Goal: Task Accomplishment & Management: Manage account settings

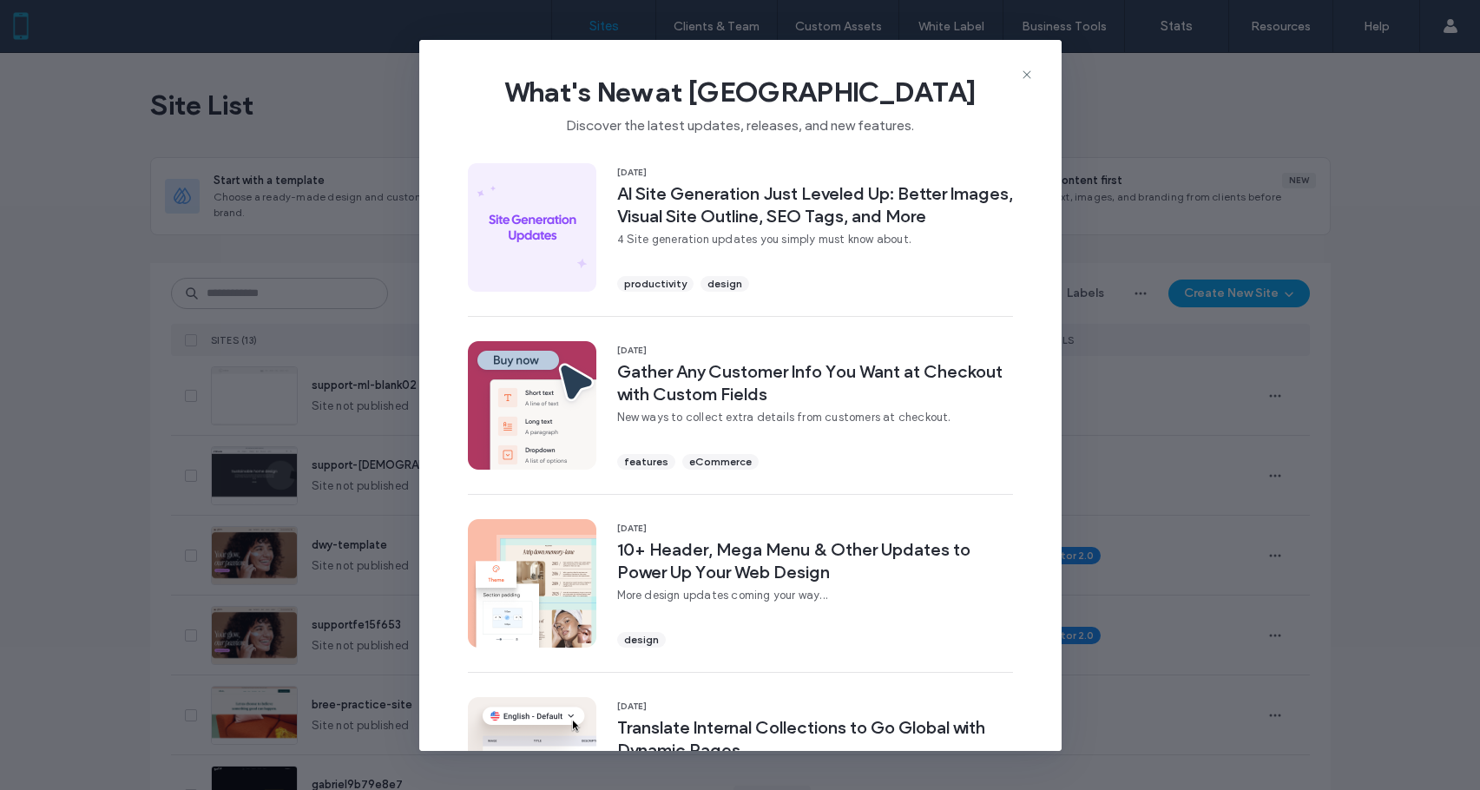
click at [1028, 73] on use at bounding box center [1026, 74] width 8 height 8
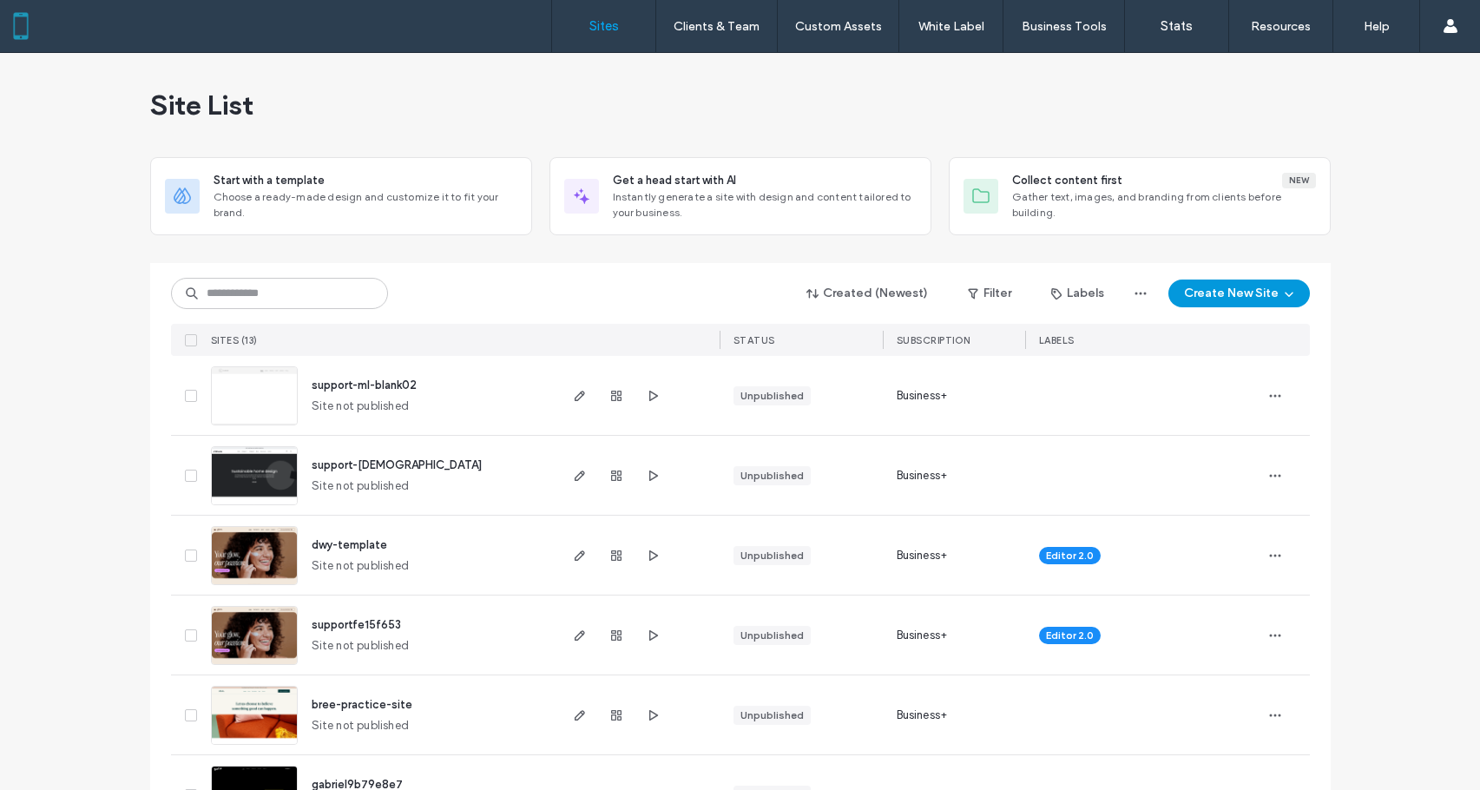
click at [1243, 287] on button "Create New Site" at bounding box center [1238, 293] width 141 height 28
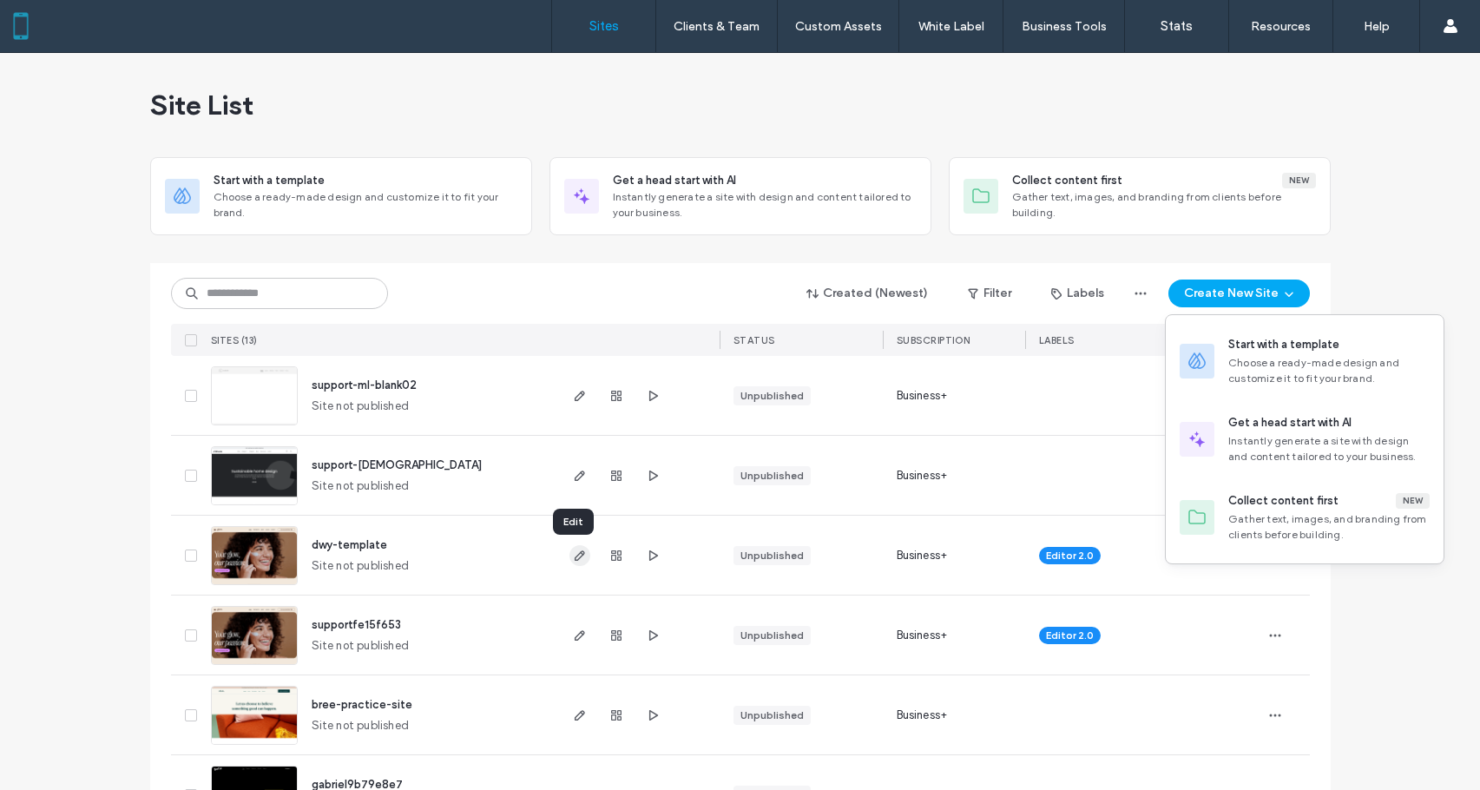
click at [575, 554] on icon "button" at bounding box center [580, 555] width 14 height 14
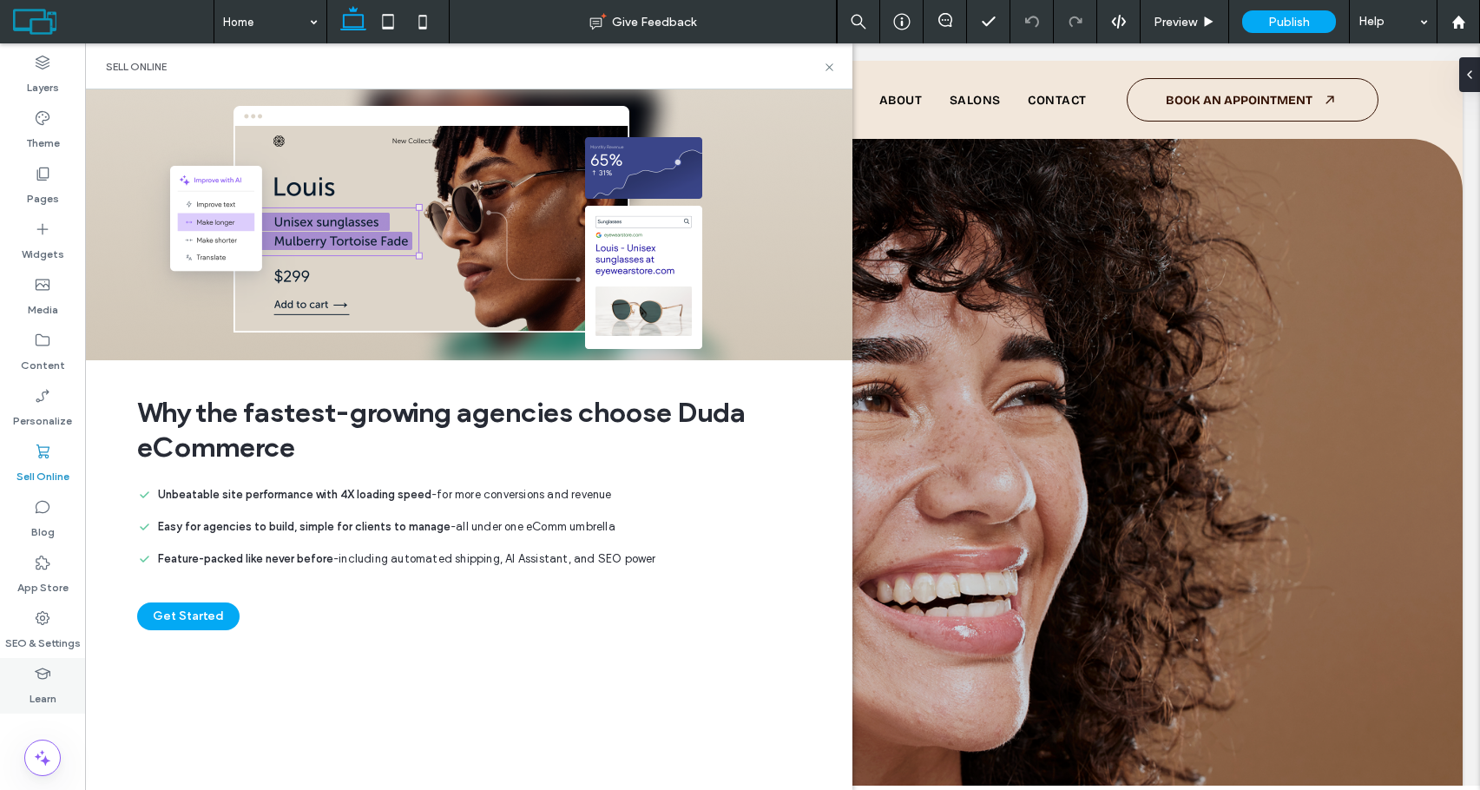
click at [79, 693] on div "Learn" at bounding box center [42, 686] width 85 height 56
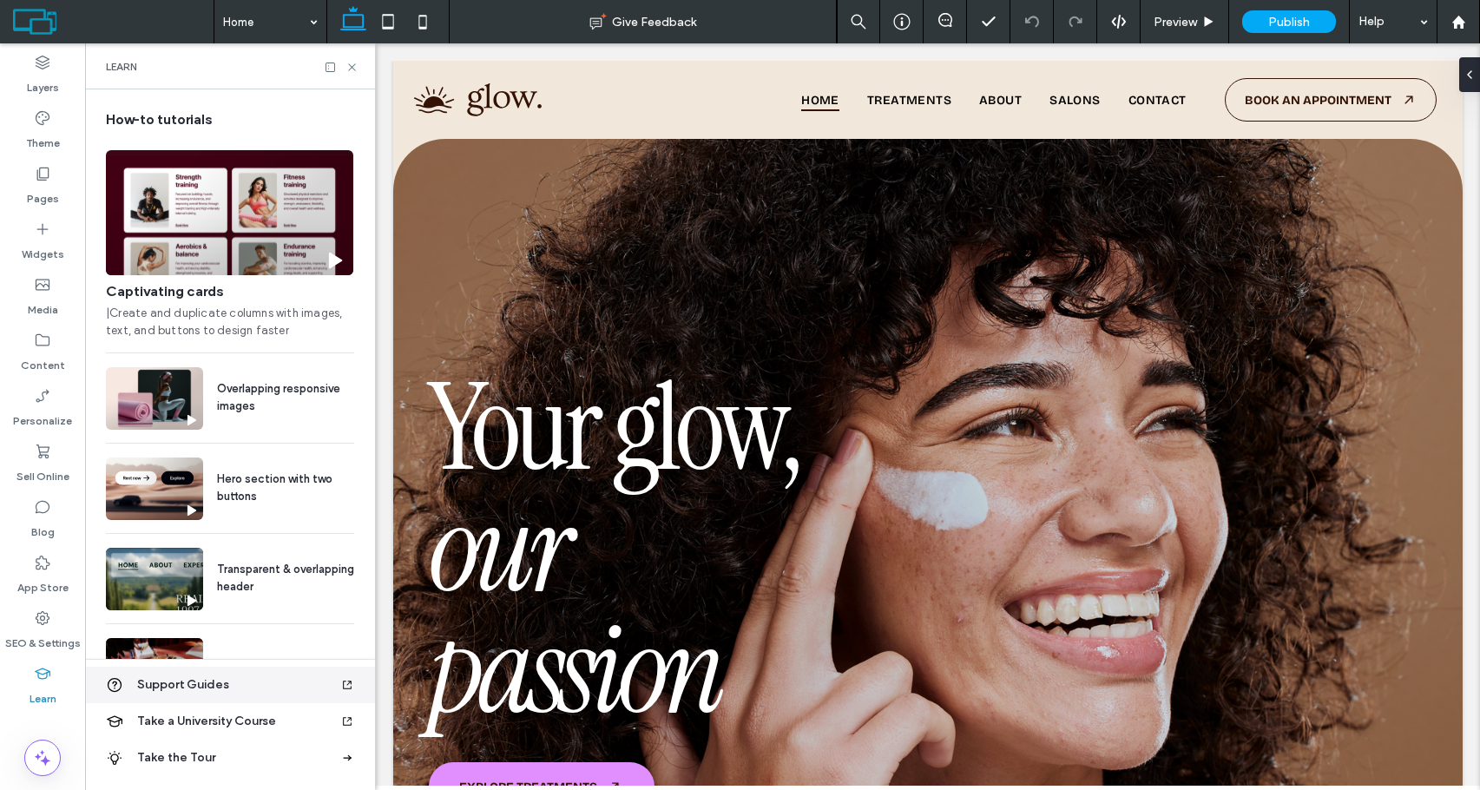
scroll to position [146, 0]
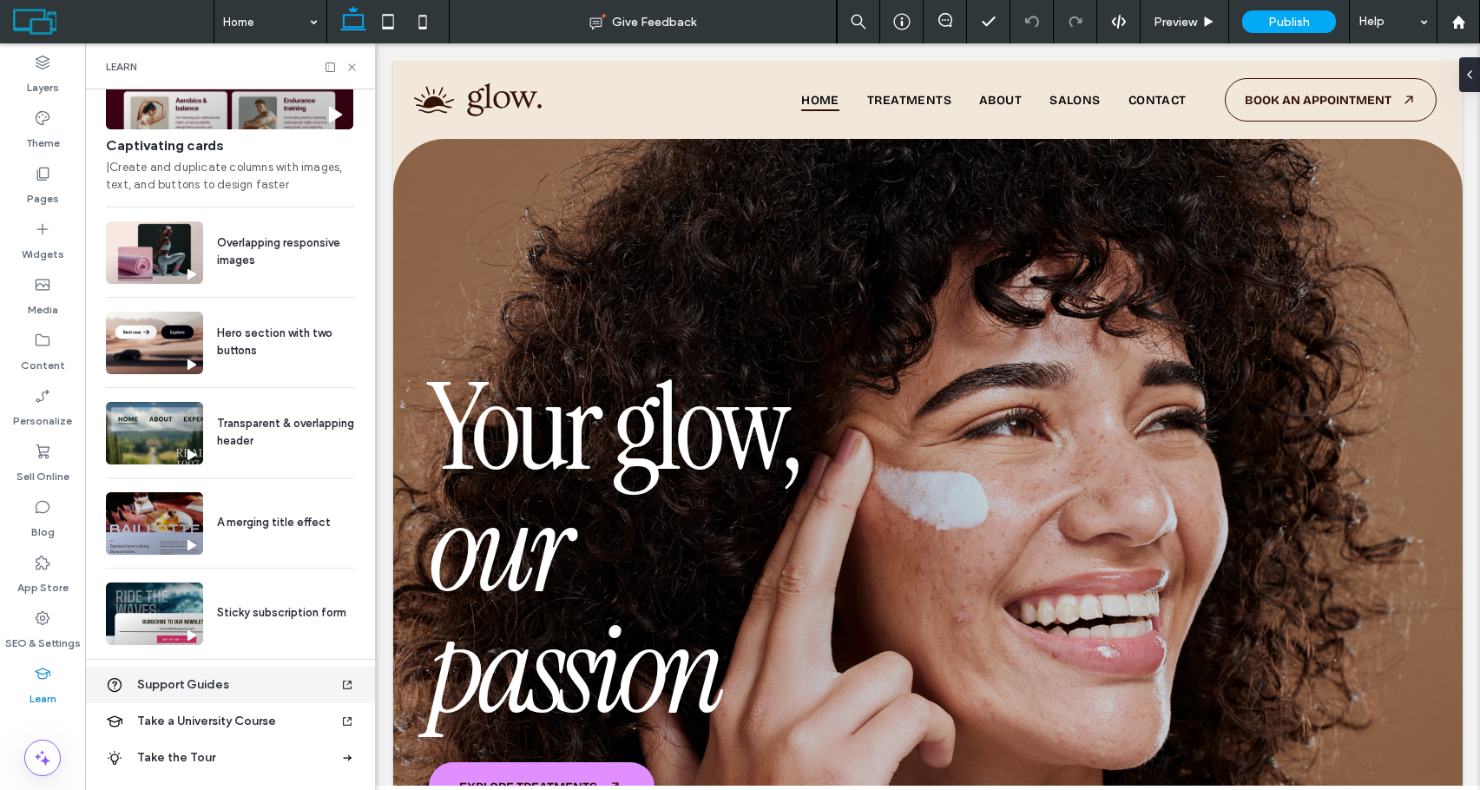
click at [187, 686] on span "Support Guides" at bounding box center [238, 684] width 203 height 17
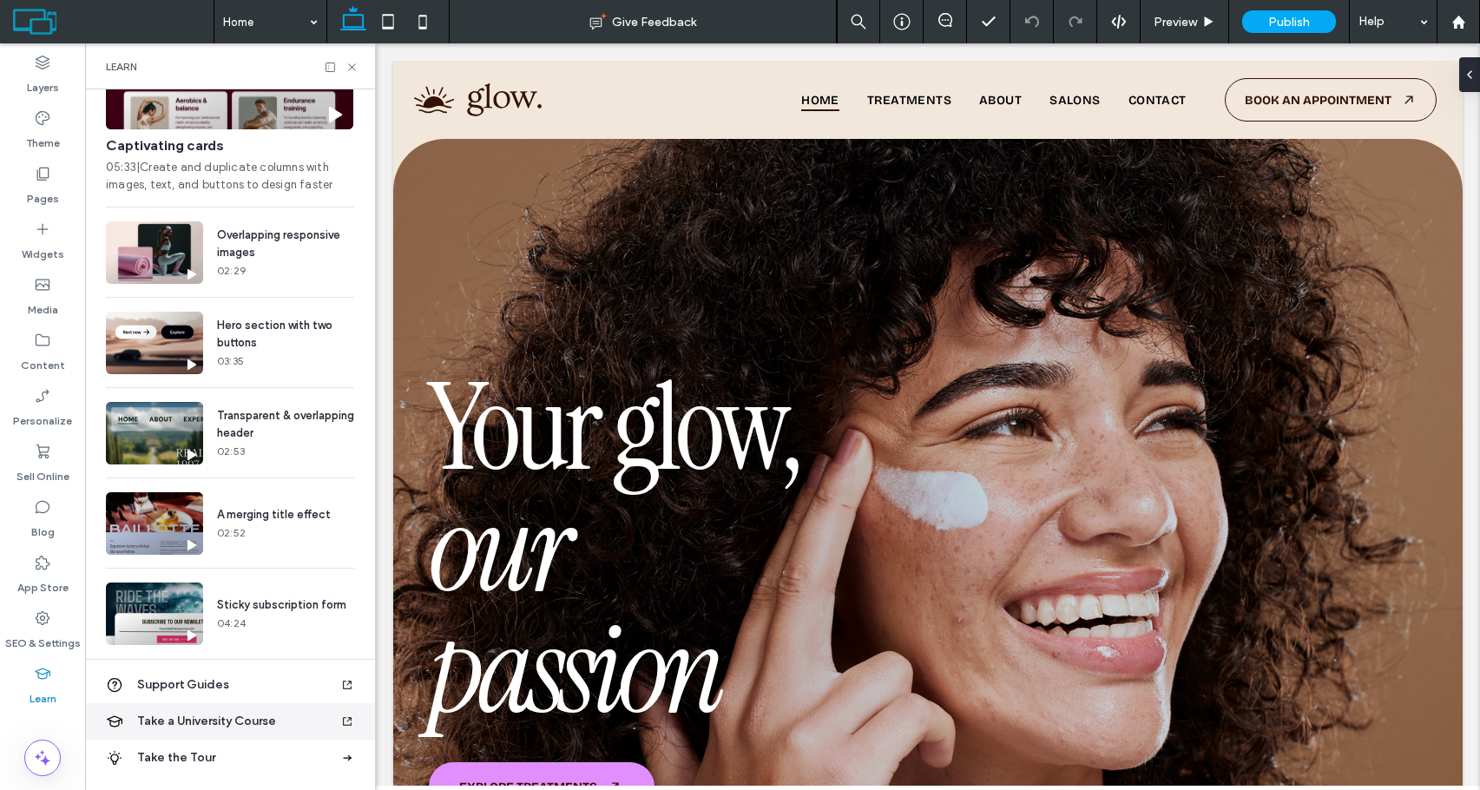
click at [290, 722] on span "Take a University Course" at bounding box center [238, 720] width 203 height 17
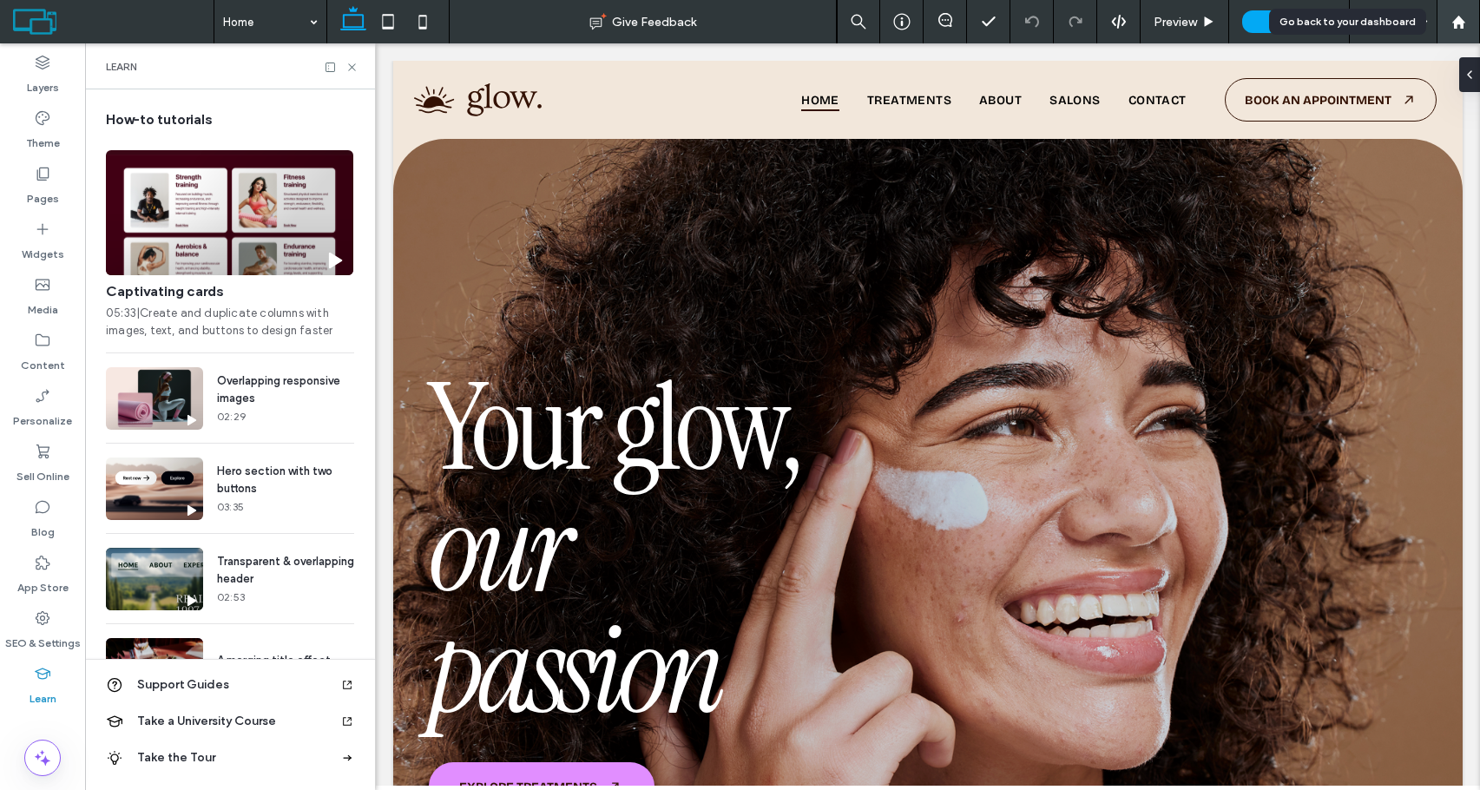
click at [1462, 26] on use at bounding box center [1457, 21] width 13 height 13
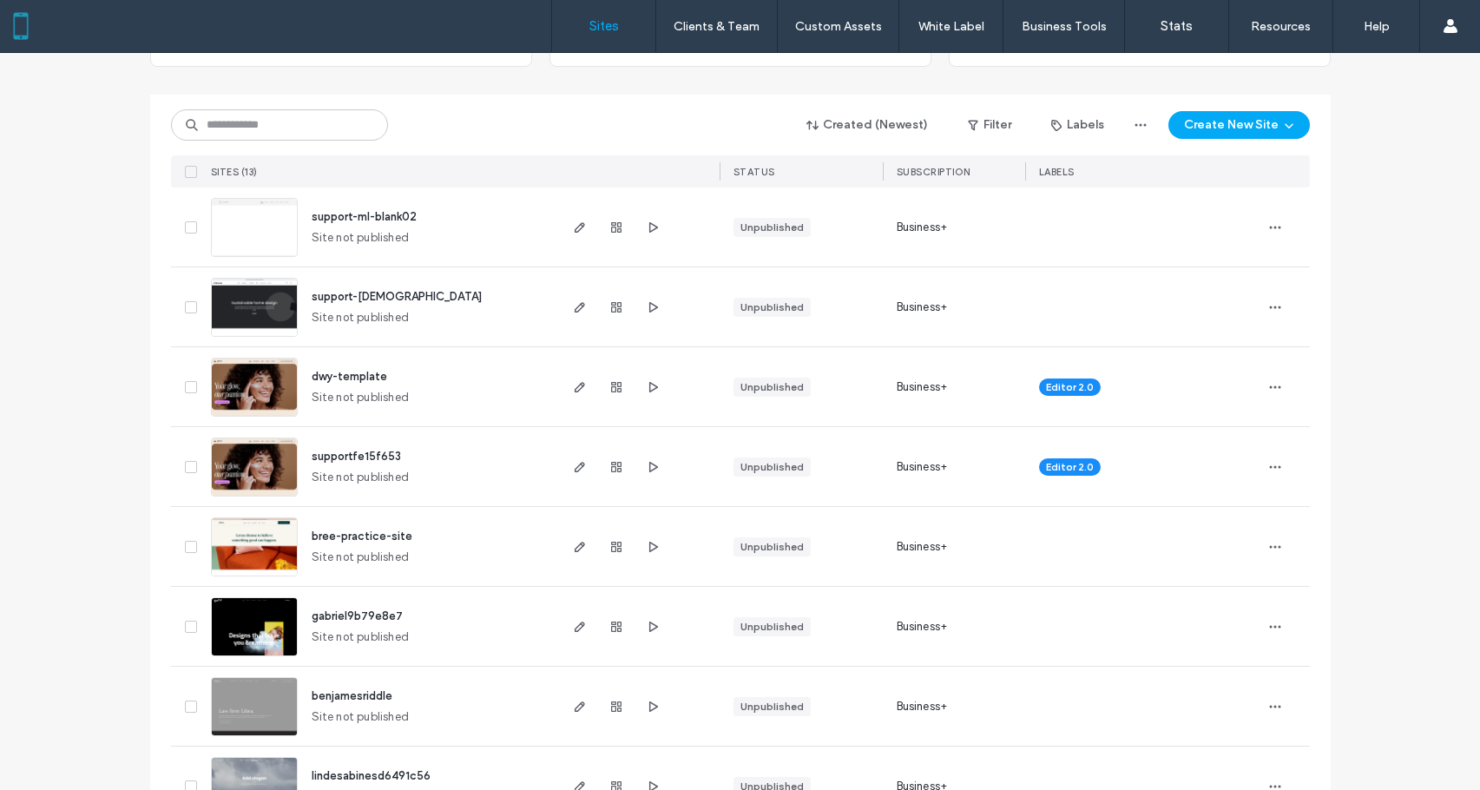
scroll to position [174, 0]
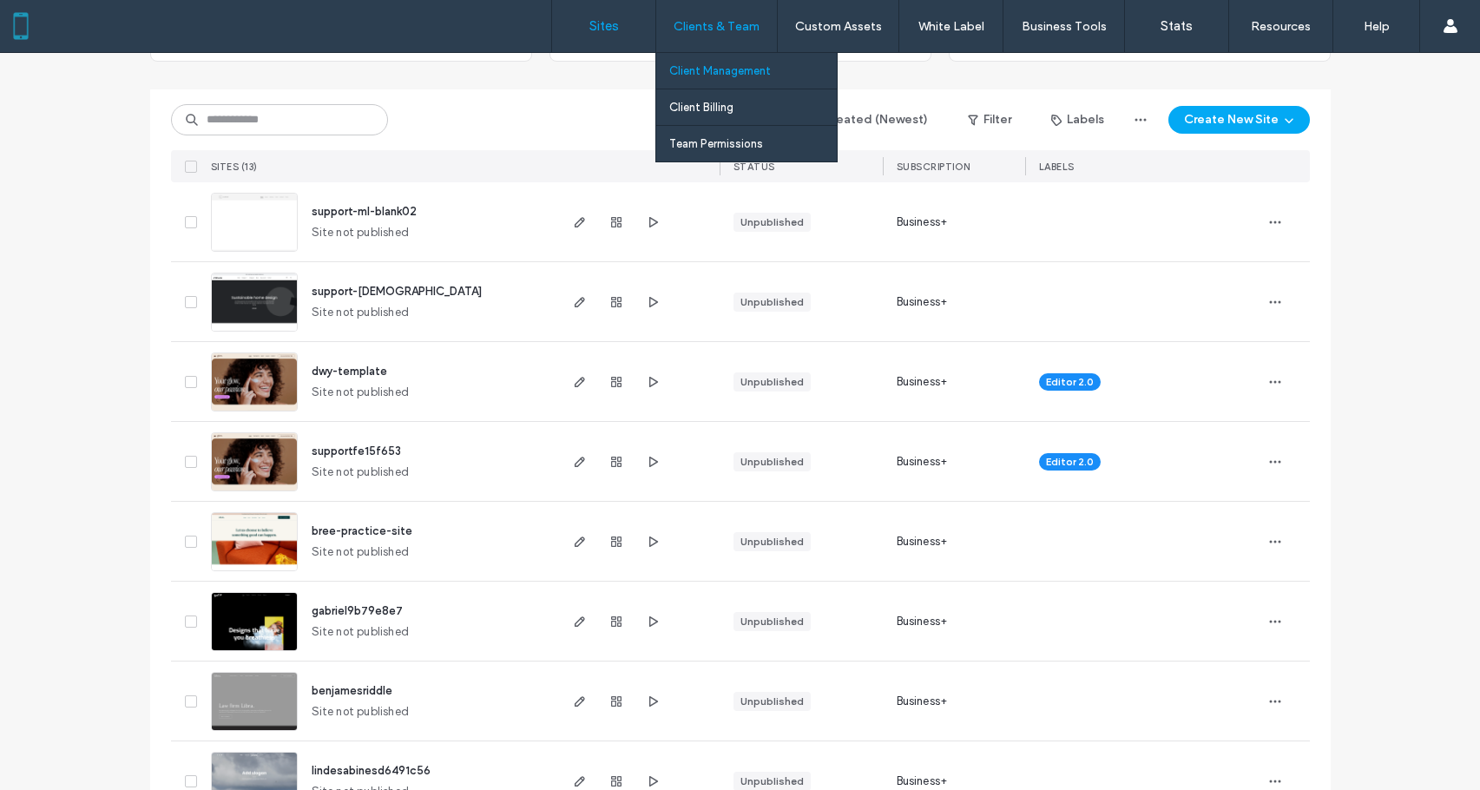
click at [726, 77] on link "Client Management" at bounding box center [752, 71] width 167 height 36
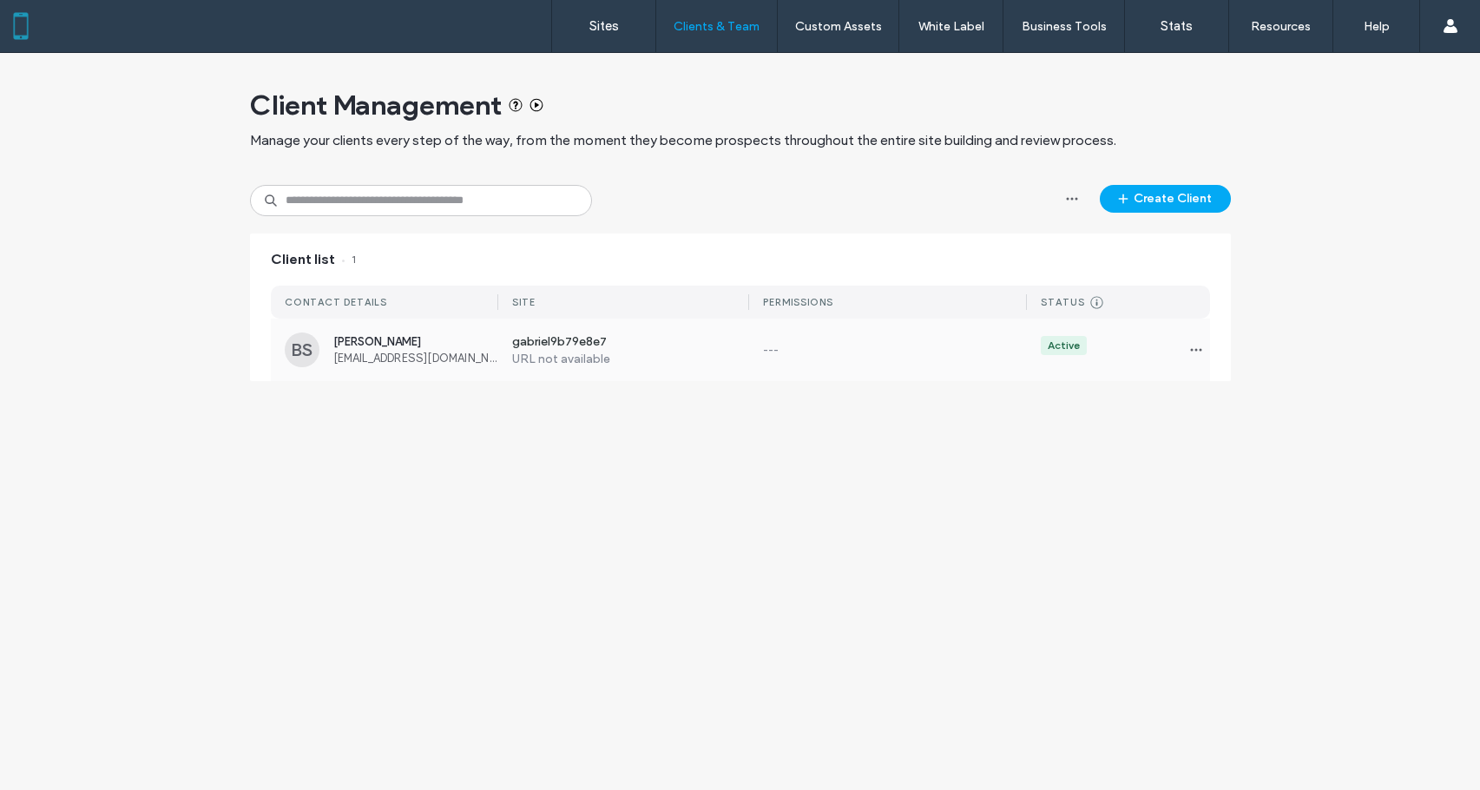
click at [355, 349] on div "Bree Stevens Bree@Maisey.co" at bounding box center [415, 350] width 165 height 30
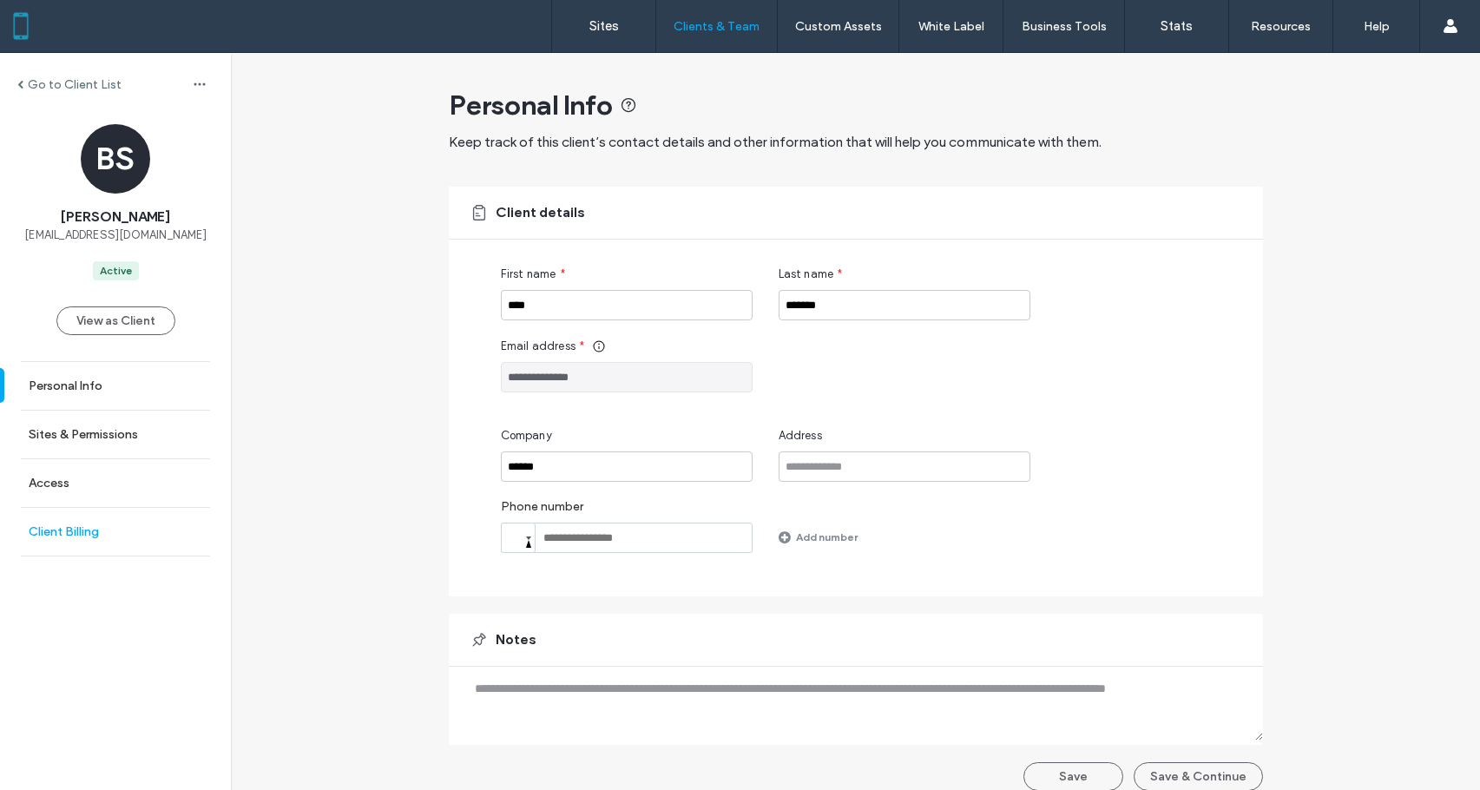
click at [118, 537] on link "Client Billing" at bounding box center [115, 532] width 231 height 48
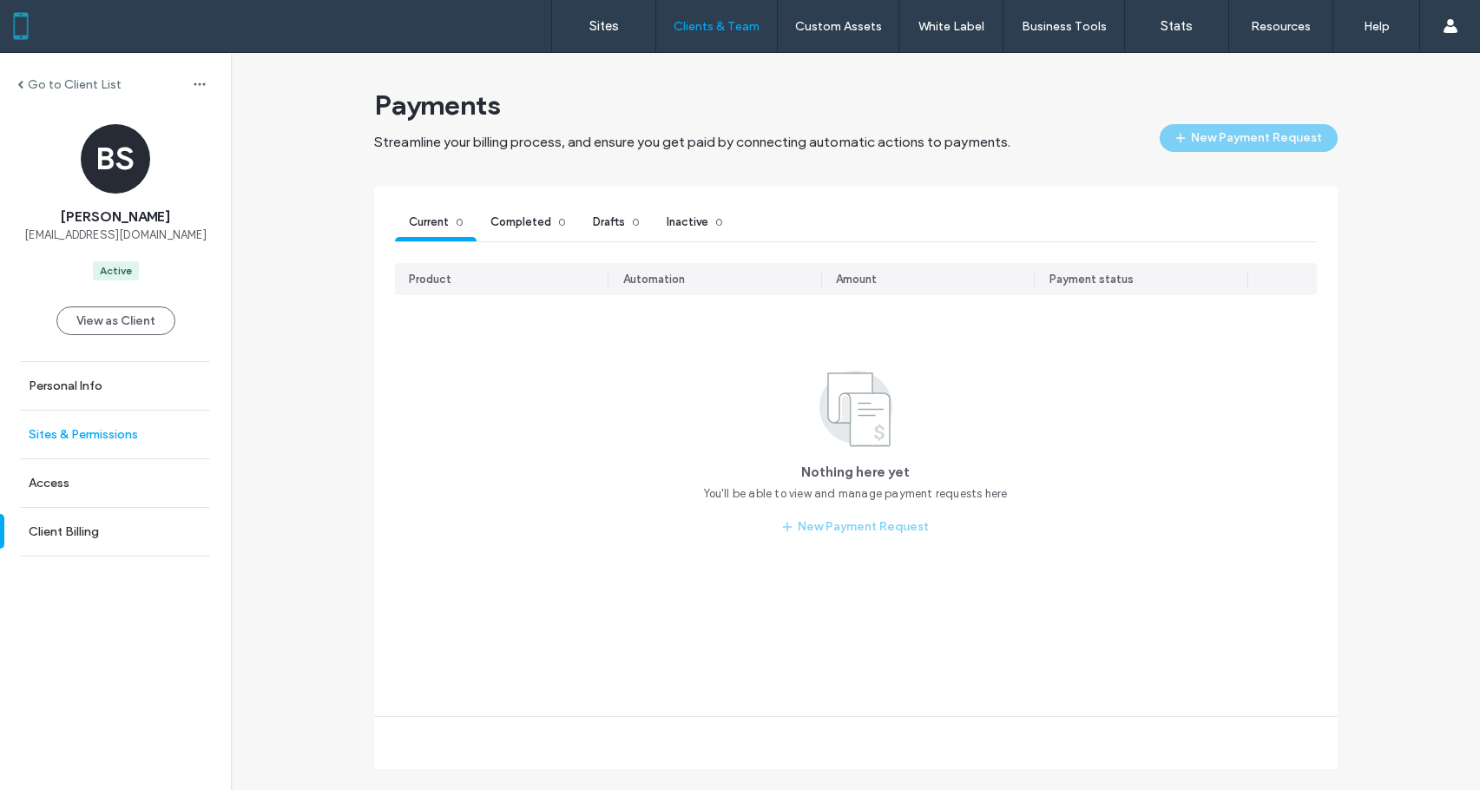
click at [122, 444] on link "Sites & Permissions" at bounding box center [115, 434] width 231 height 48
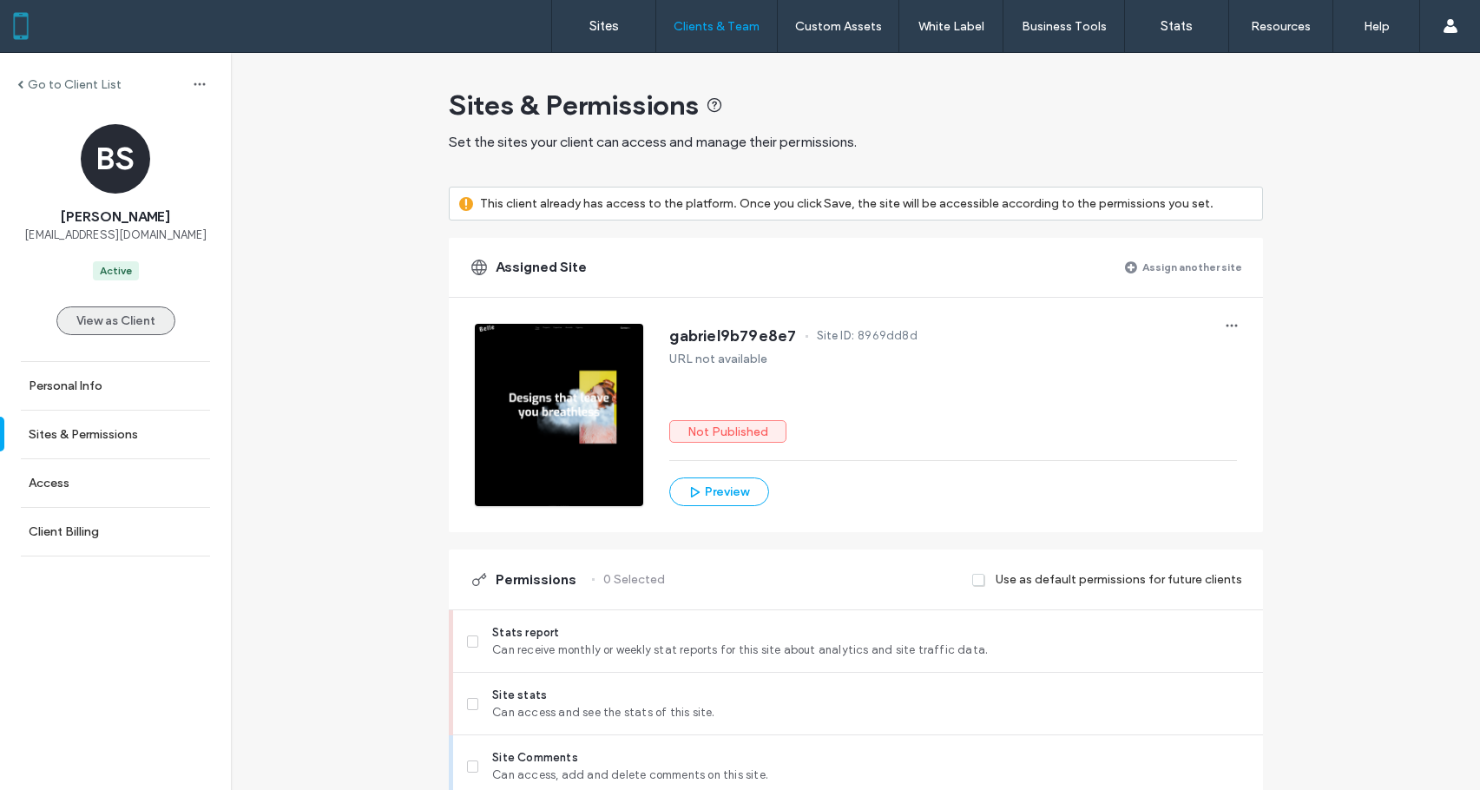
click at [141, 311] on button "View as Client" at bounding box center [115, 320] width 119 height 29
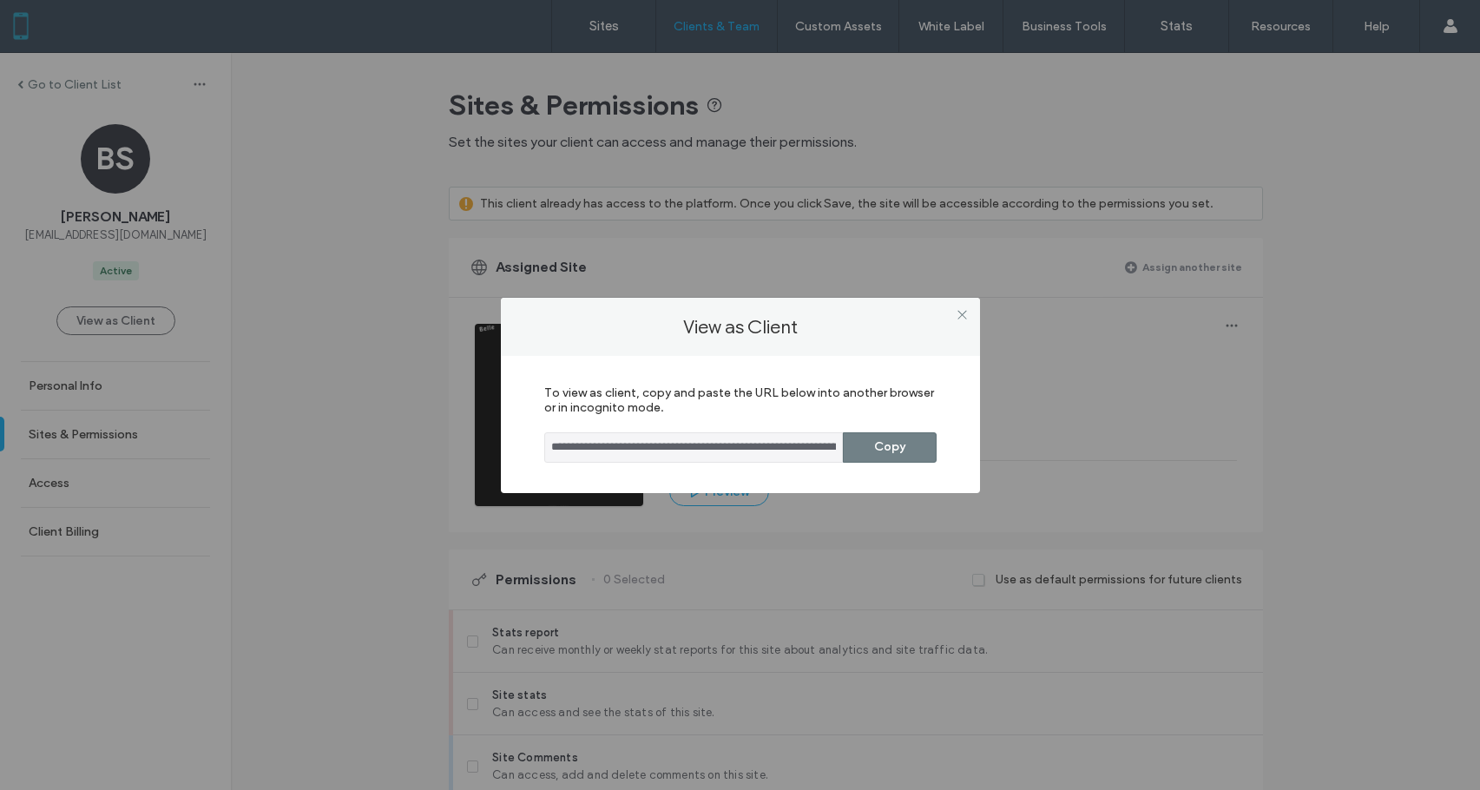
click at [895, 449] on button "Copy" at bounding box center [890, 447] width 94 height 30
click at [957, 314] on icon at bounding box center [961, 314] width 13 height 13
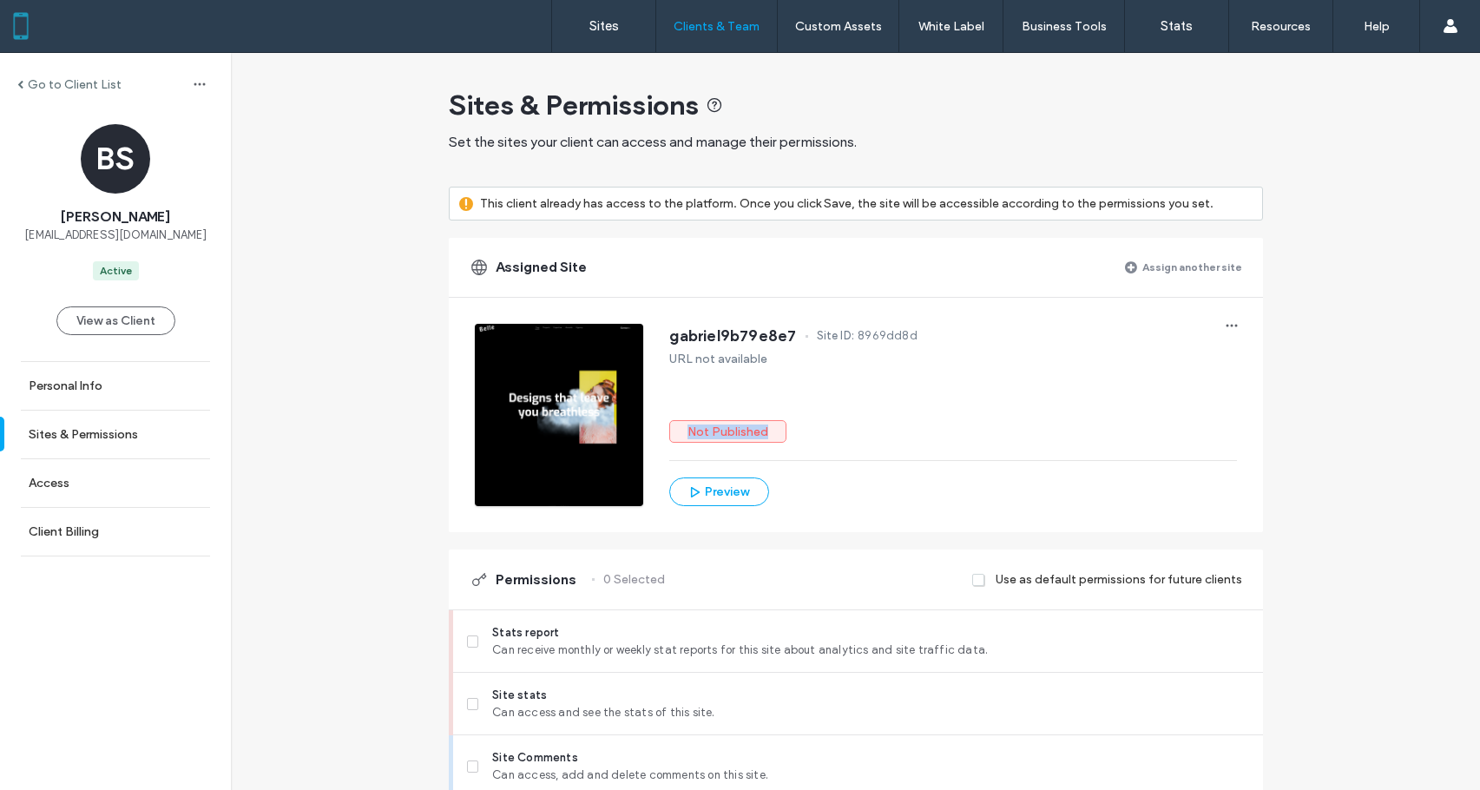
drag, startPoint x: 682, startPoint y: 433, endPoint x: 927, endPoint y: 434, distance: 244.7
click at [923, 434] on div "Not Published" at bounding box center [953, 431] width 568 height 23
click at [577, 32] on link "Sites" at bounding box center [603, 26] width 103 height 52
